Goal: Information Seeking & Learning: Find specific page/section

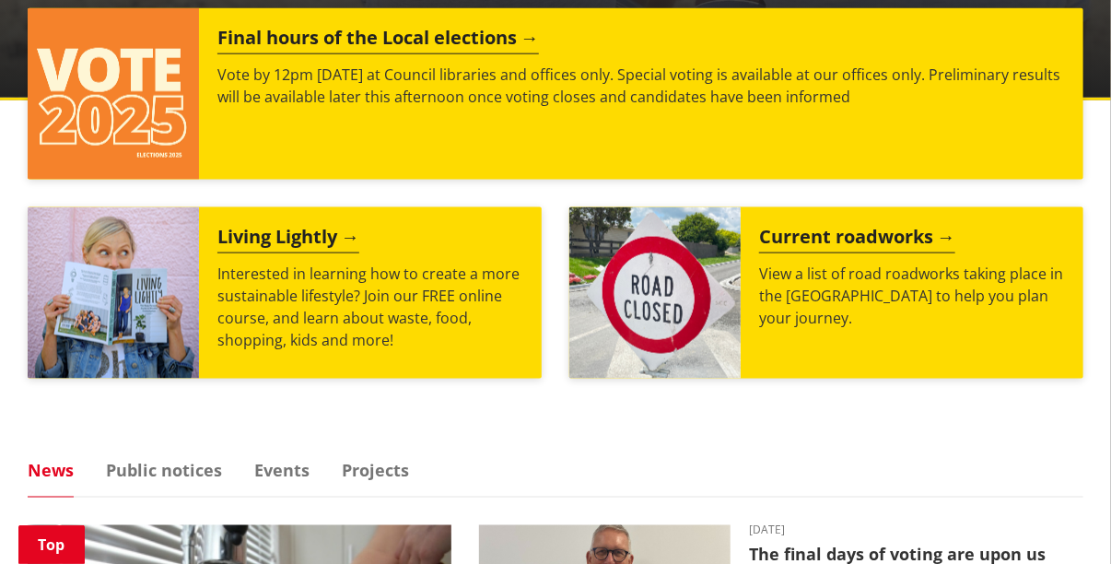
scroll to position [828, 0]
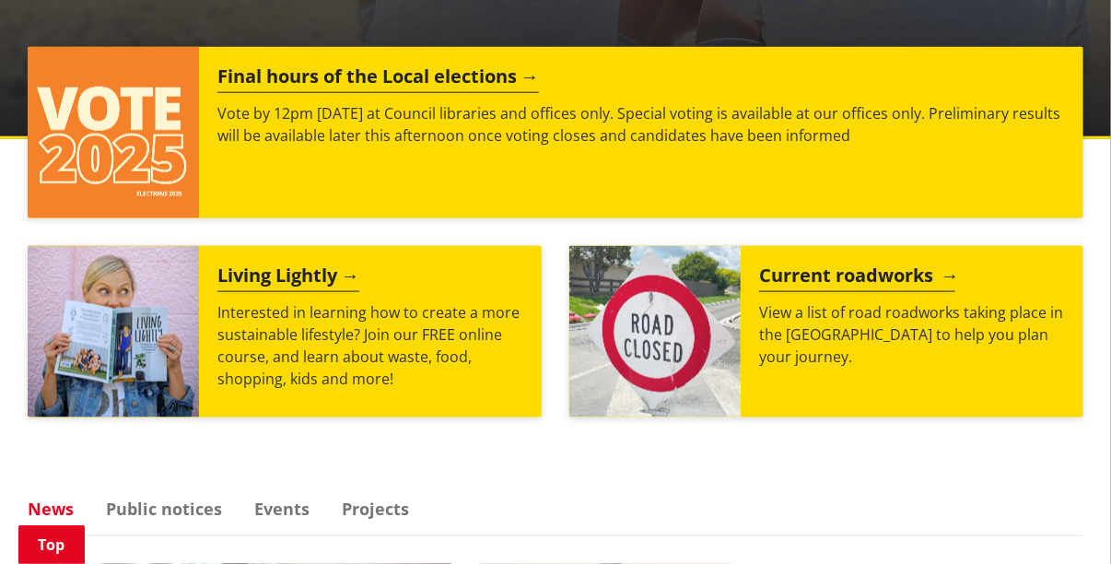
click at [807, 301] on p "View a list of road roadworks taking place in the Waikato district to help you …" at bounding box center [912, 334] width 306 height 66
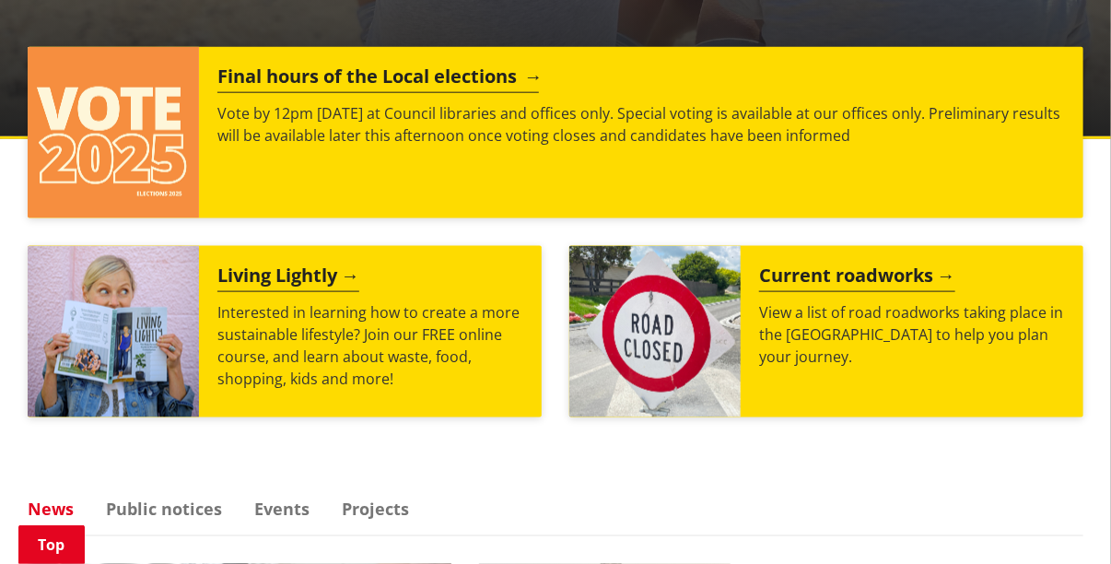
click at [171, 85] on img at bounding box center [113, 132] width 171 height 171
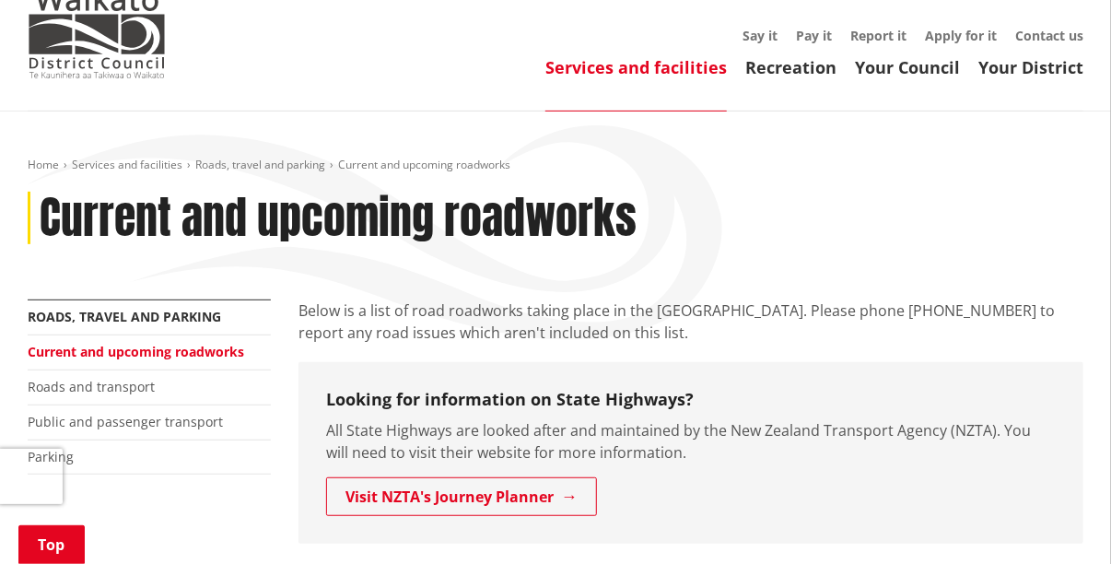
scroll to position [184, 0]
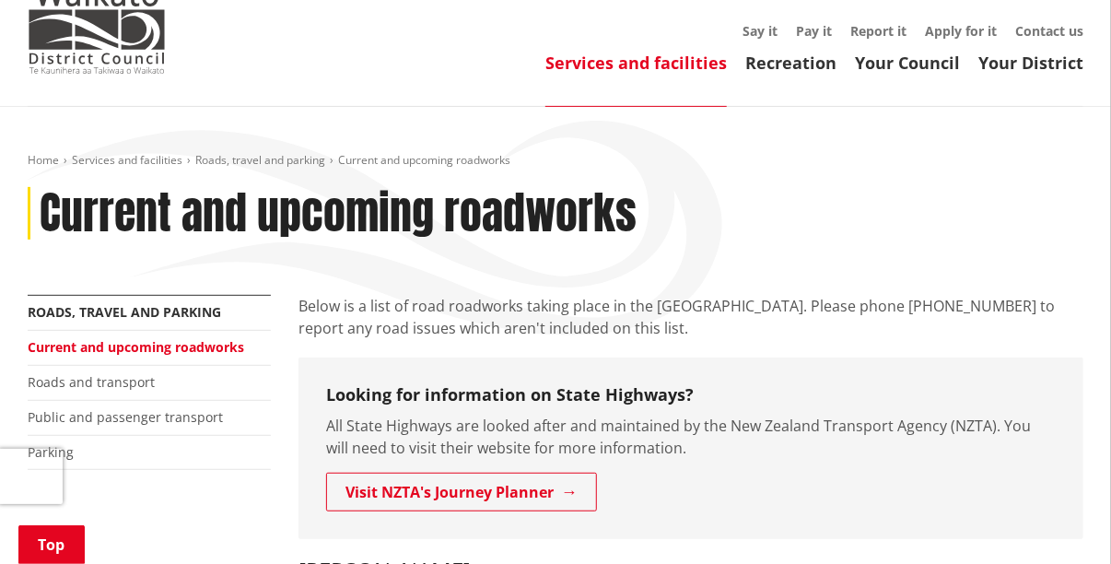
click at [188, 338] on link "Current and upcoming roadworks" at bounding box center [136, 347] width 216 height 18
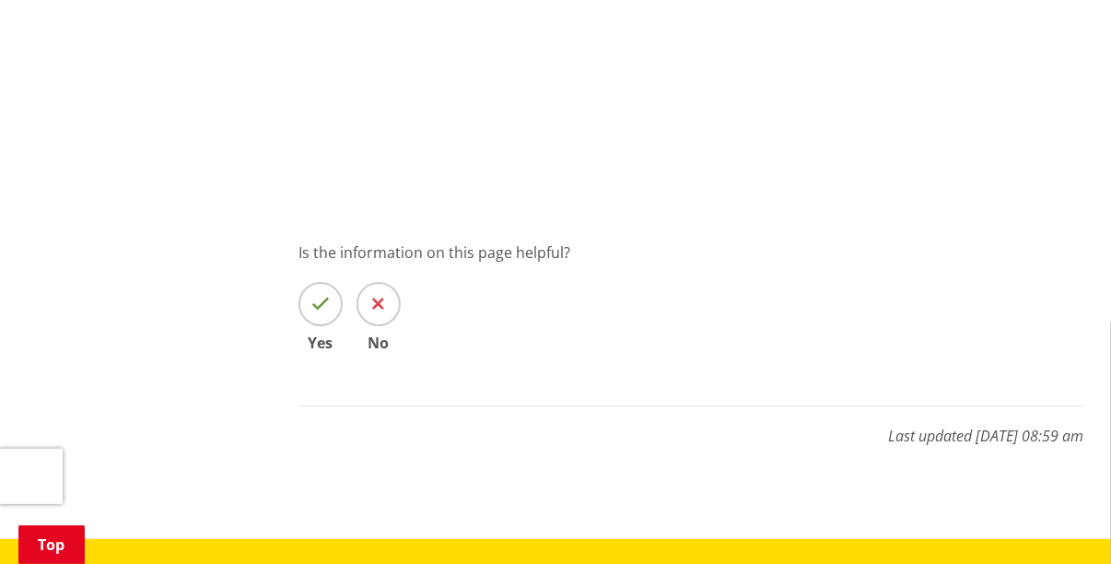
scroll to position [2579, 0]
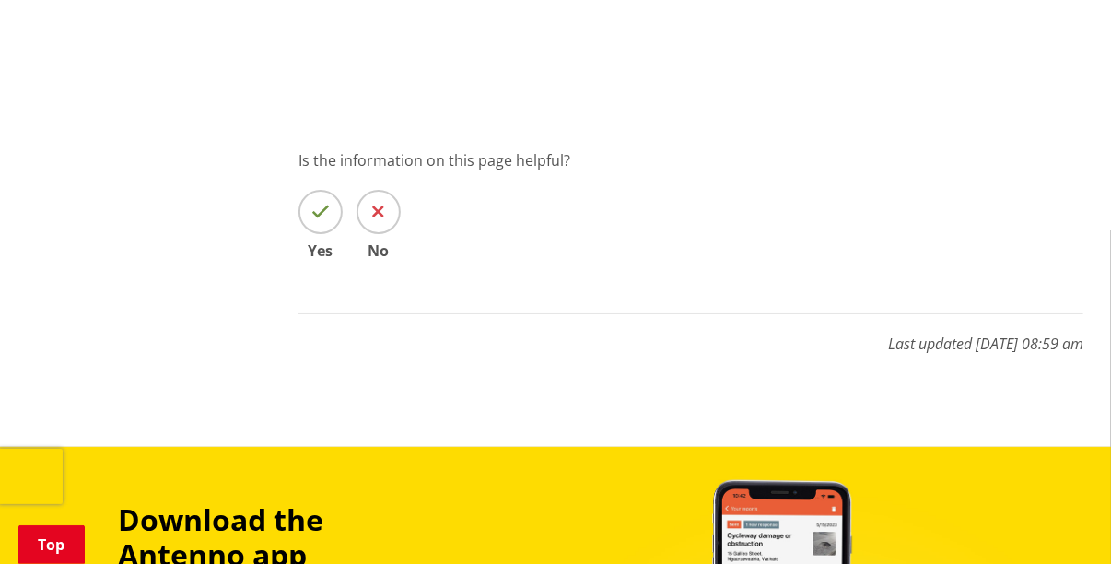
click at [318, 243] on span "Yes" at bounding box center [320, 250] width 44 height 15
click at [0, 0] on input "Yes" at bounding box center [0, 0] width 0 height 0
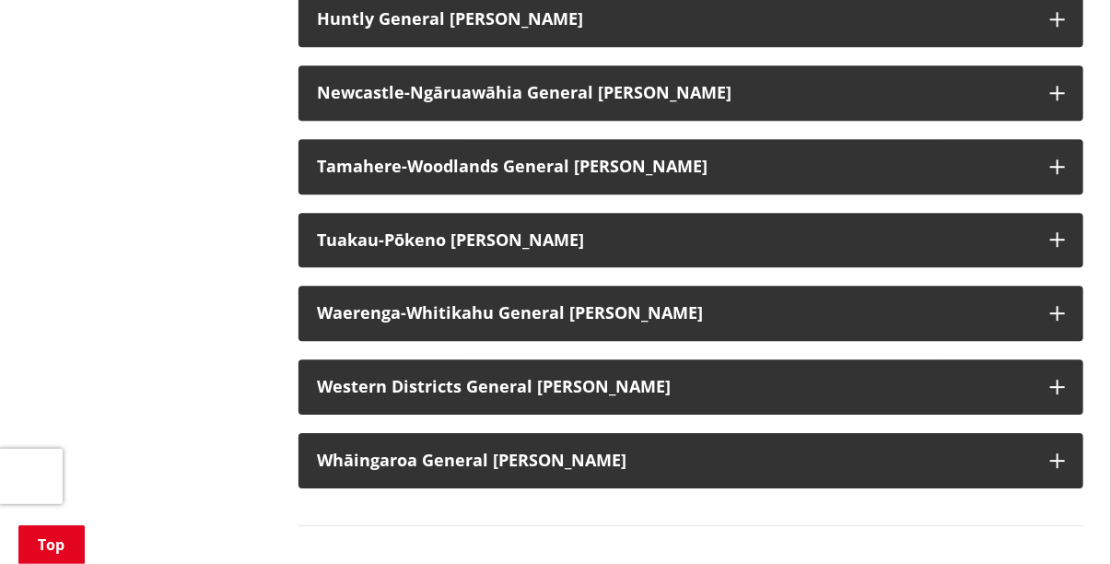
scroll to position [2118, 0]
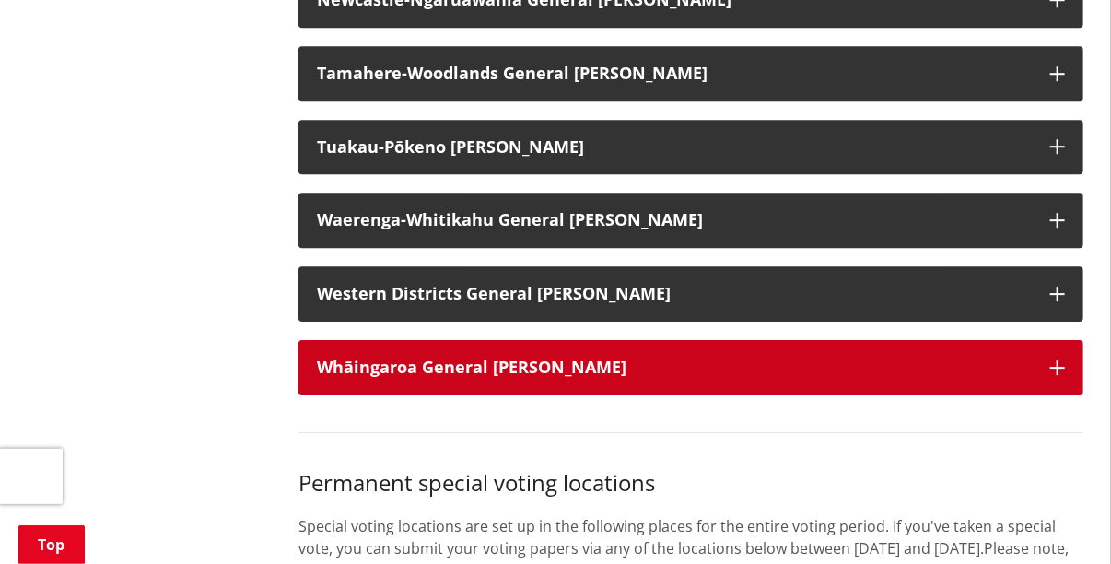
click at [1057, 360] on icon "button" at bounding box center [1057, 367] width 15 height 15
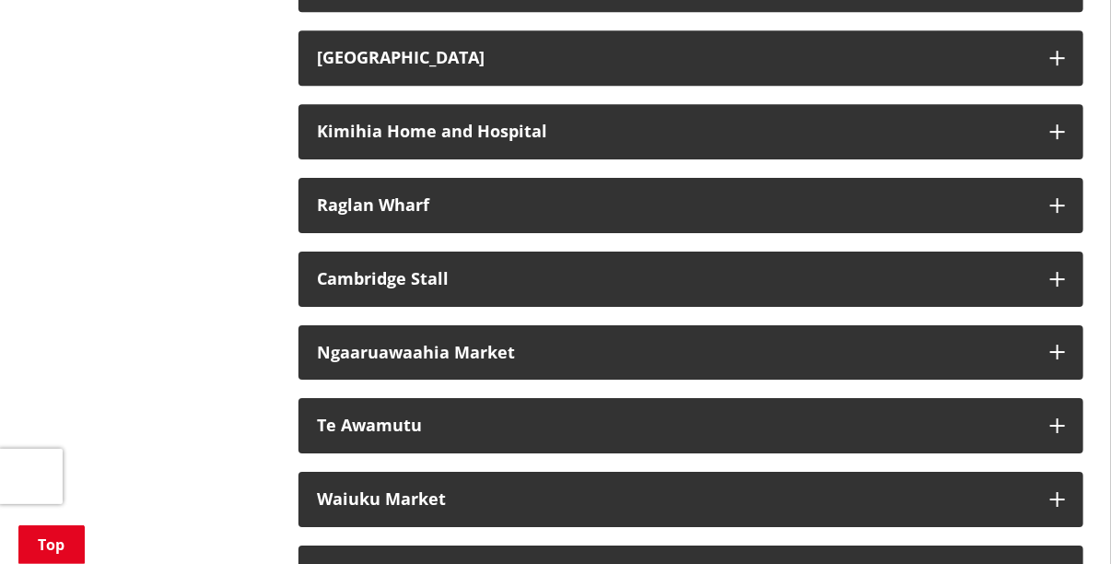
scroll to position [5066, 0]
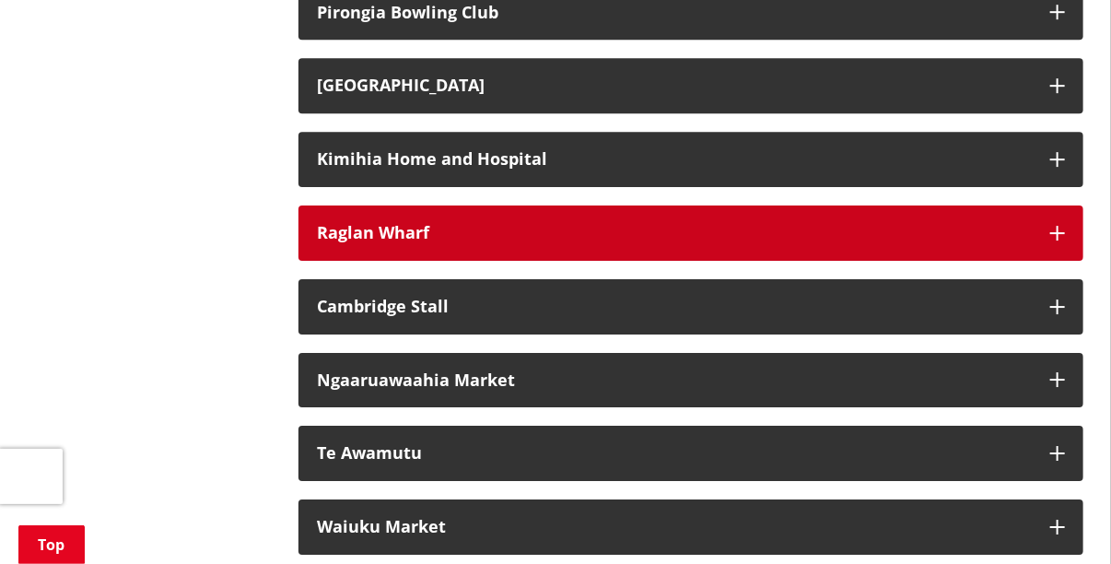
click at [1056, 226] on icon "button" at bounding box center [1057, 233] width 15 height 15
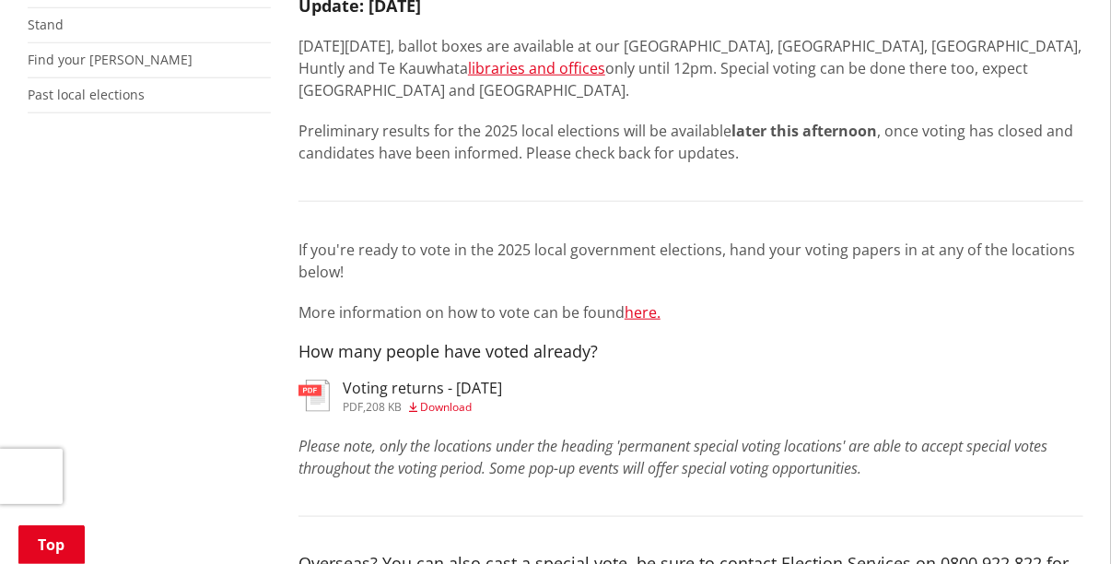
scroll to position [737, 0]
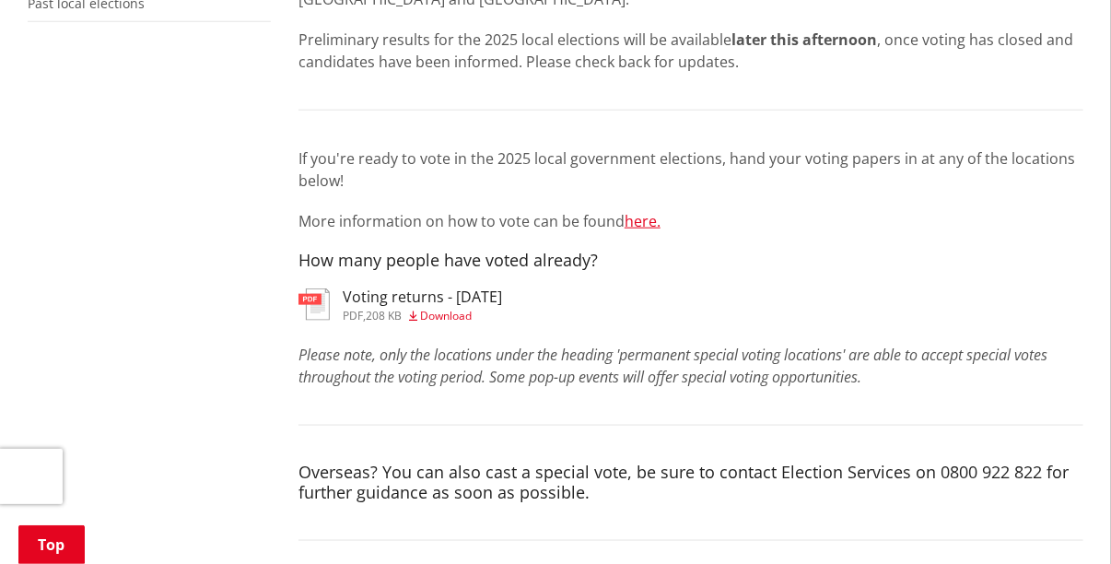
click at [381, 288] on h3 "Voting returns - 10/10/2025" at bounding box center [422, 297] width 159 height 18
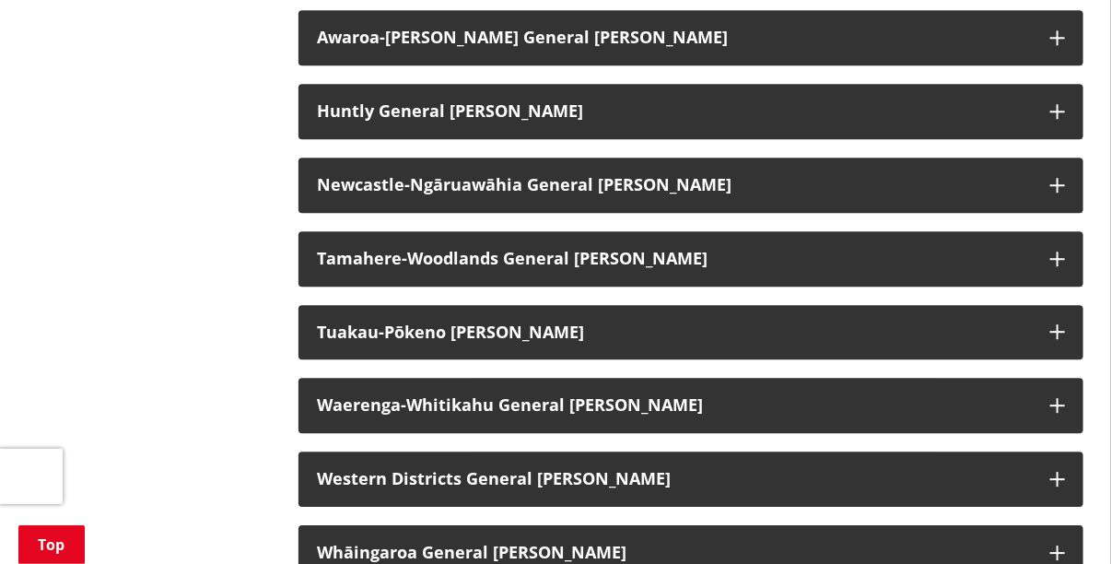
scroll to position [2026, 0]
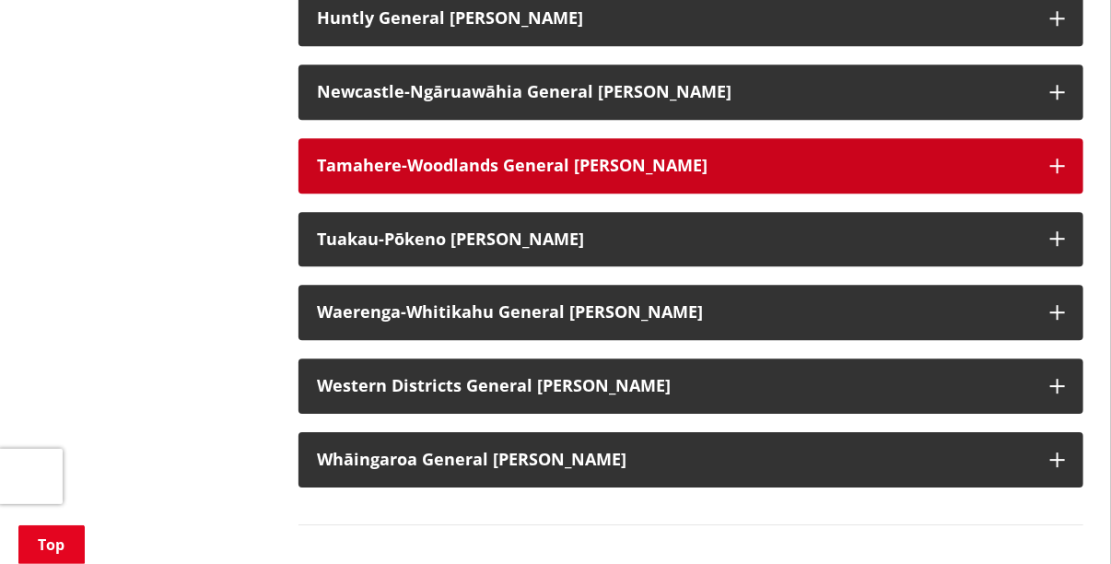
click at [1057, 158] on icon "button" at bounding box center [1057, 165] width 15 height 15
